Goal: Information Seeking & Learning: Check status

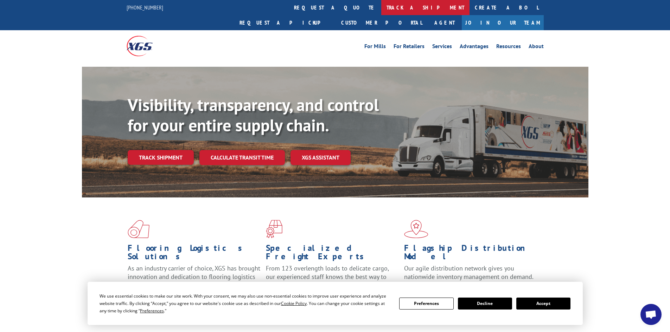
click at [381, 8] on link "track a shipment" at bounding box center [425, 7] width 88 height 15
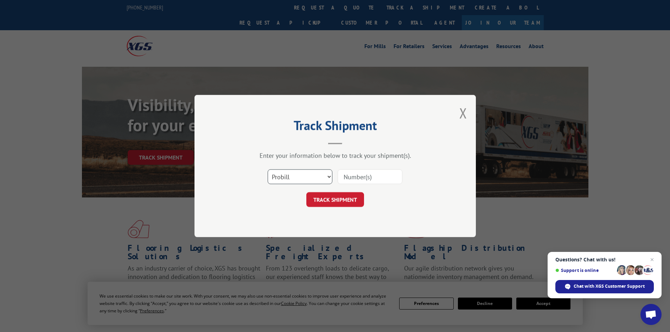
click at [296, 177] on select "Select category... Probill BOL PO" at bounding box center [300, 176] width 65 height 15
select select "bol"
click at [268, 169] on select "Select category... Probill BOL PO" at bounding box center [300, 176] width 65 height 15
click at [347, 178] on input at bounding box center [370, 176] width 65 height 15
paste input "5092544"
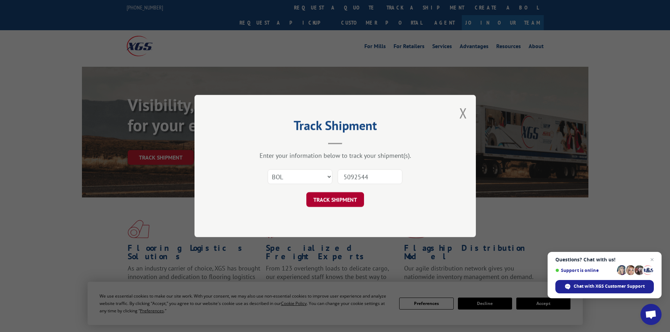
type input "5092544"
click at [332, 200] on button "TRACK SHIPMENT" at bounding box center [335, 199] width 58 height 15
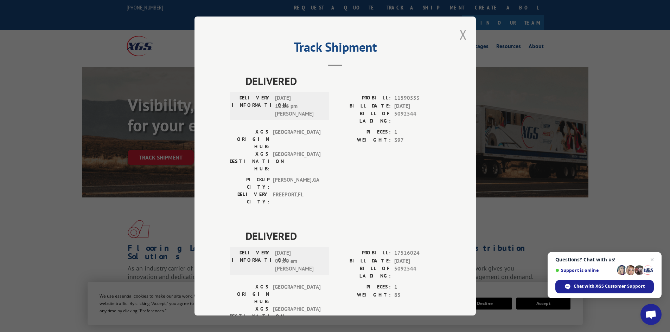
click at [461, 35] on button "Close modal" at bounding box center [463, 34] width 8 height 19
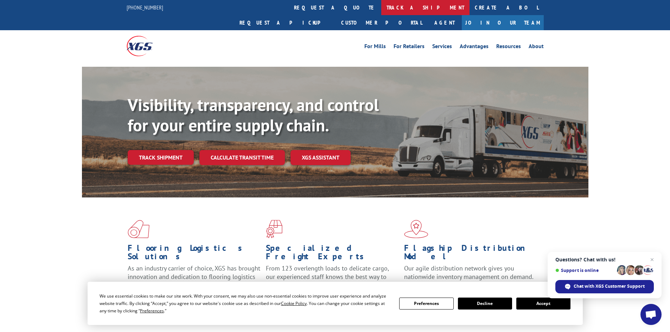
click at [381, 6] on link "track a shipment" at bounding box center [425, 7] width 88 height 15
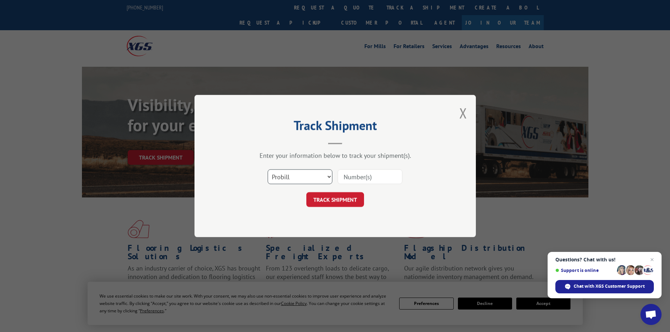
click at [299, 175] on select "Select category... Probill BOL PO" at bounding box center [300, 176] width 65 height 15
select select "bol"
click at [268, 169] on select "Select category... Probill BOL PO" at bounding box center [300, 176] width 65 height 15
click at [346, 177] on input at bounding box center [370, 176] width 65 height 15
paste input "5211832"
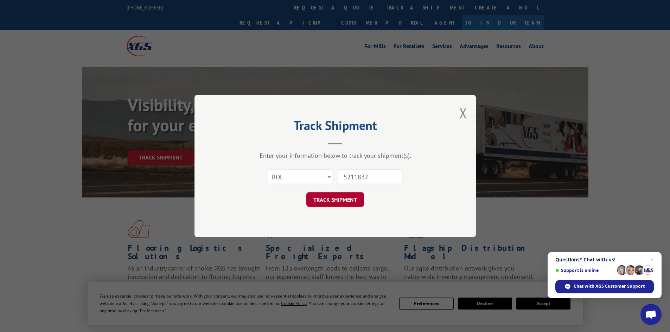
type input "5211832"
click at [347, 203] on button "TRACK SHIPMENT" at bounding box center [335, 199] width 58 height 15
